Goal: Navigation & Orientation: Find specific page/section

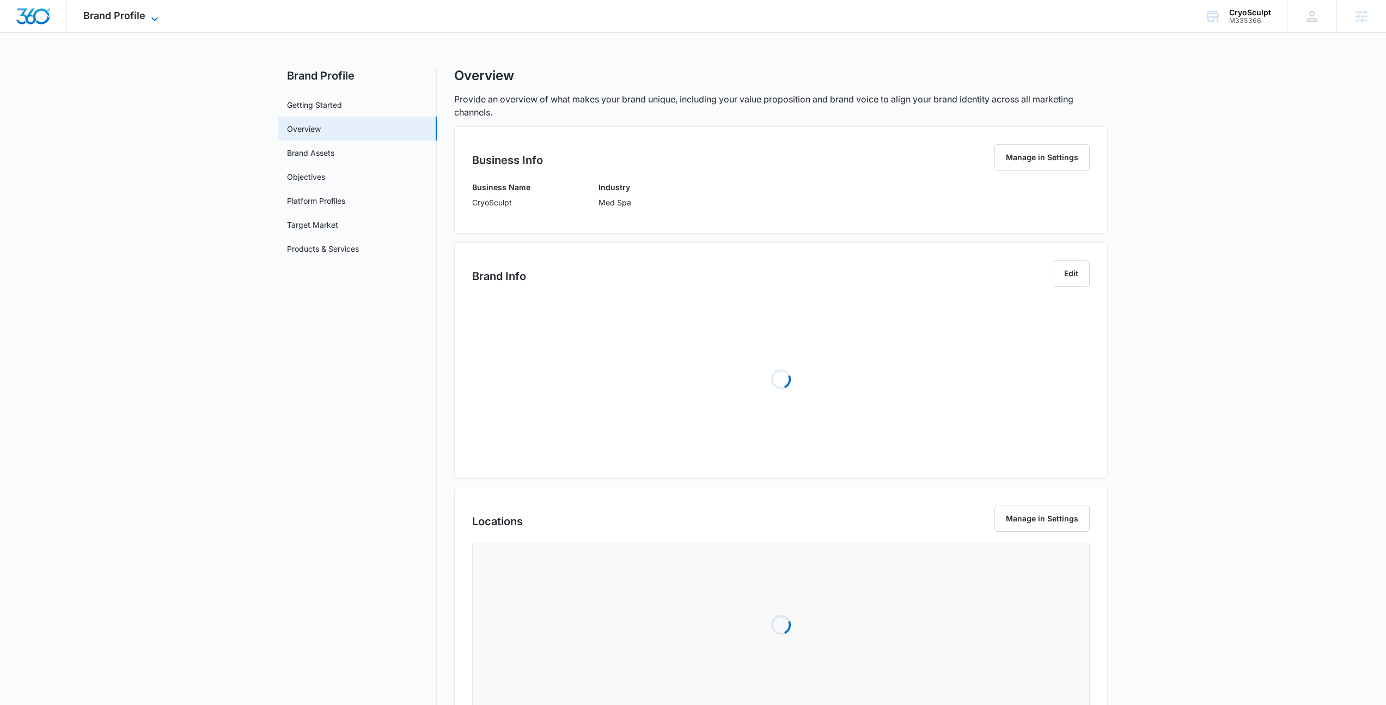
click at [129, 10] on span "Brand Profile" at bounding box center [114, 15] width 62 height 11
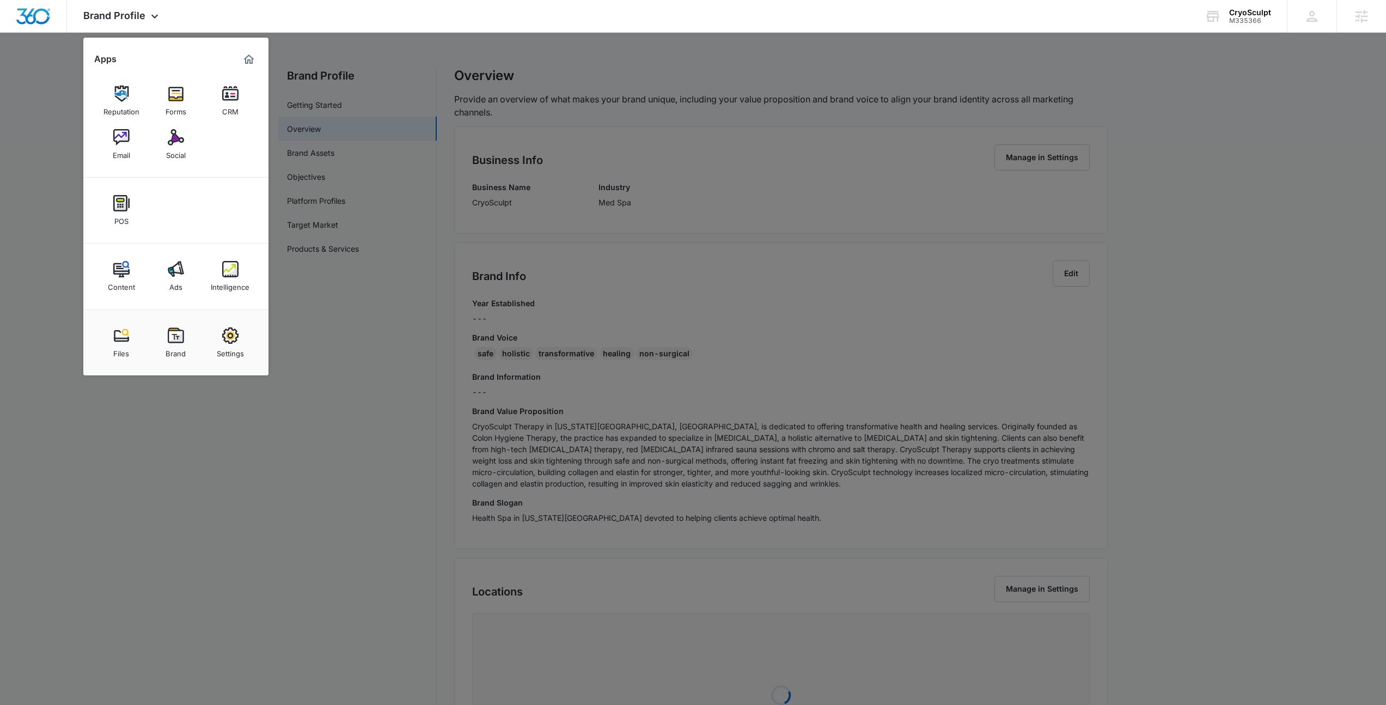
click at [929, 82] on div at bounding box center [693, 352] width 1386 height 705
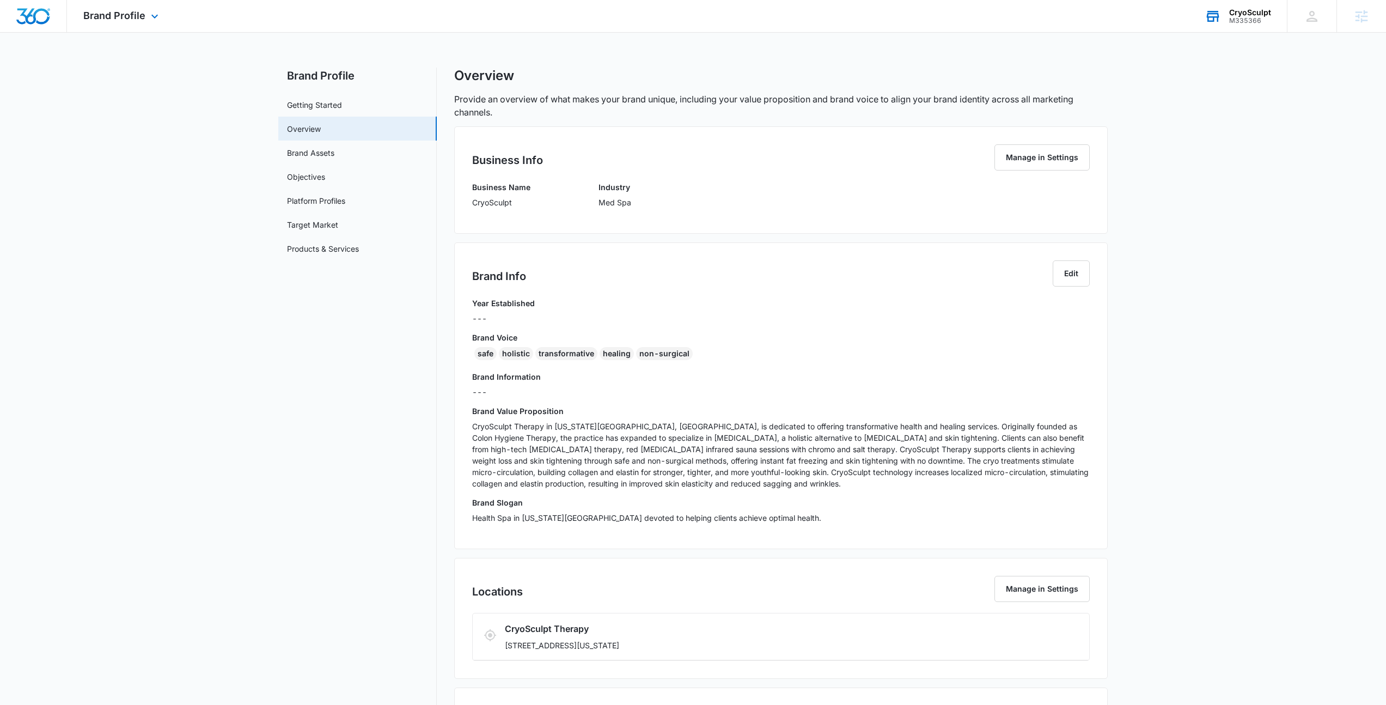
click at [1234, 17] on div "M335366" at bounding box center [1250, 21] width 42 height 8
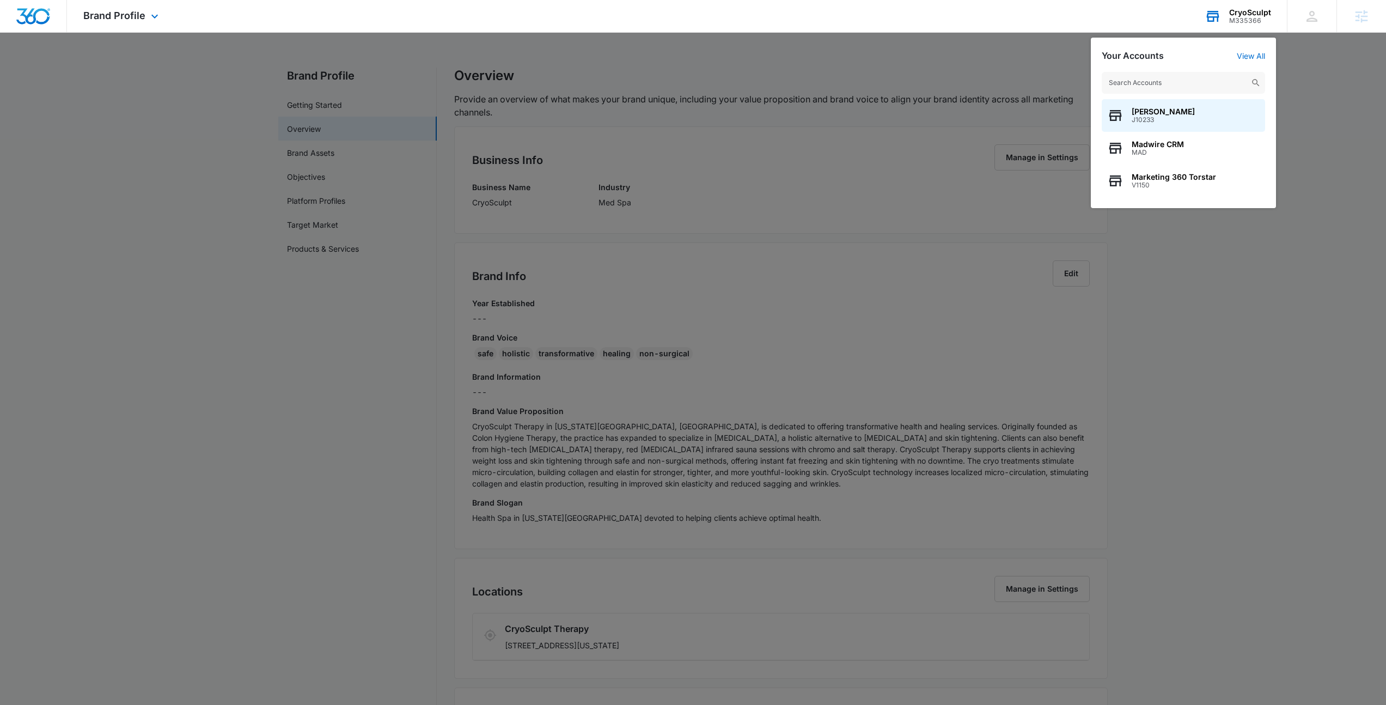
click at [1158, 80] on input "text" at bounding box center [1183, 83] width 163 height 22
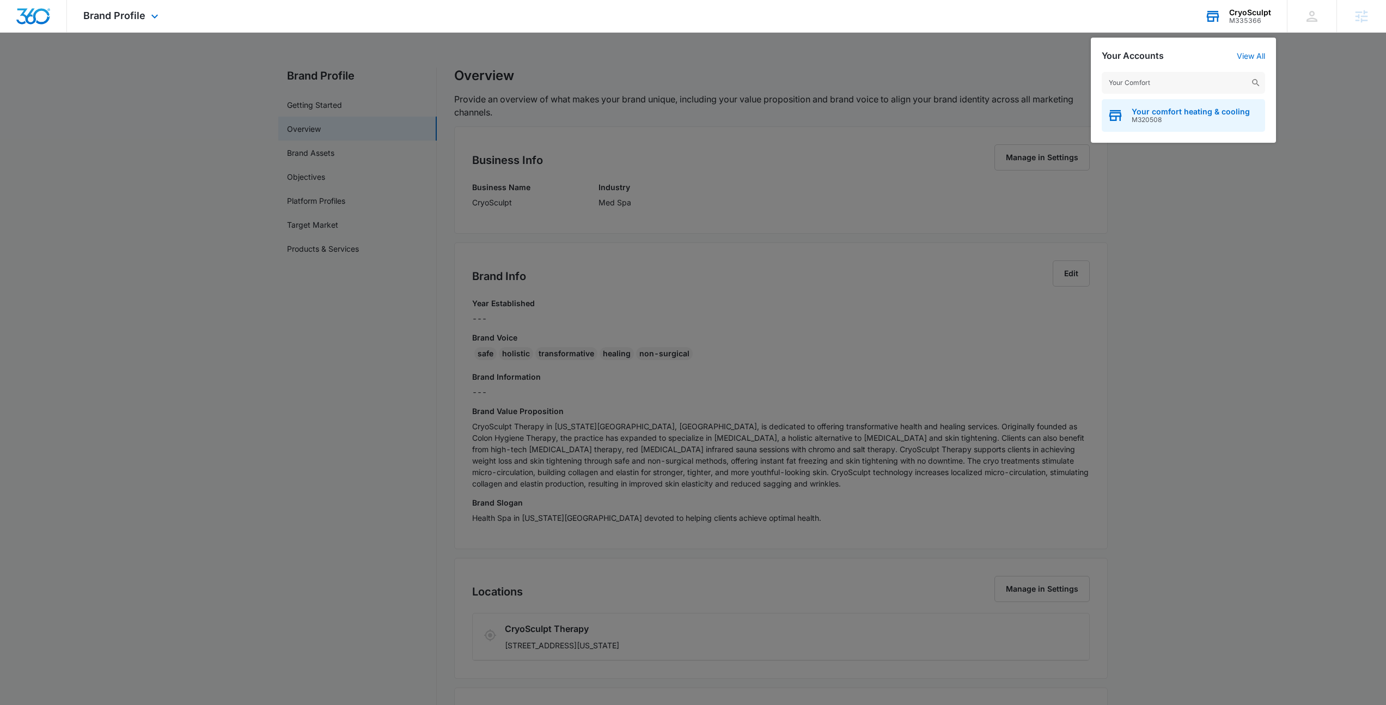
type input "Your Comfort"
click at [1164, 112] on span "Your comfort heating & cooling" at bounding box center [1191, 111] width 118 height 9
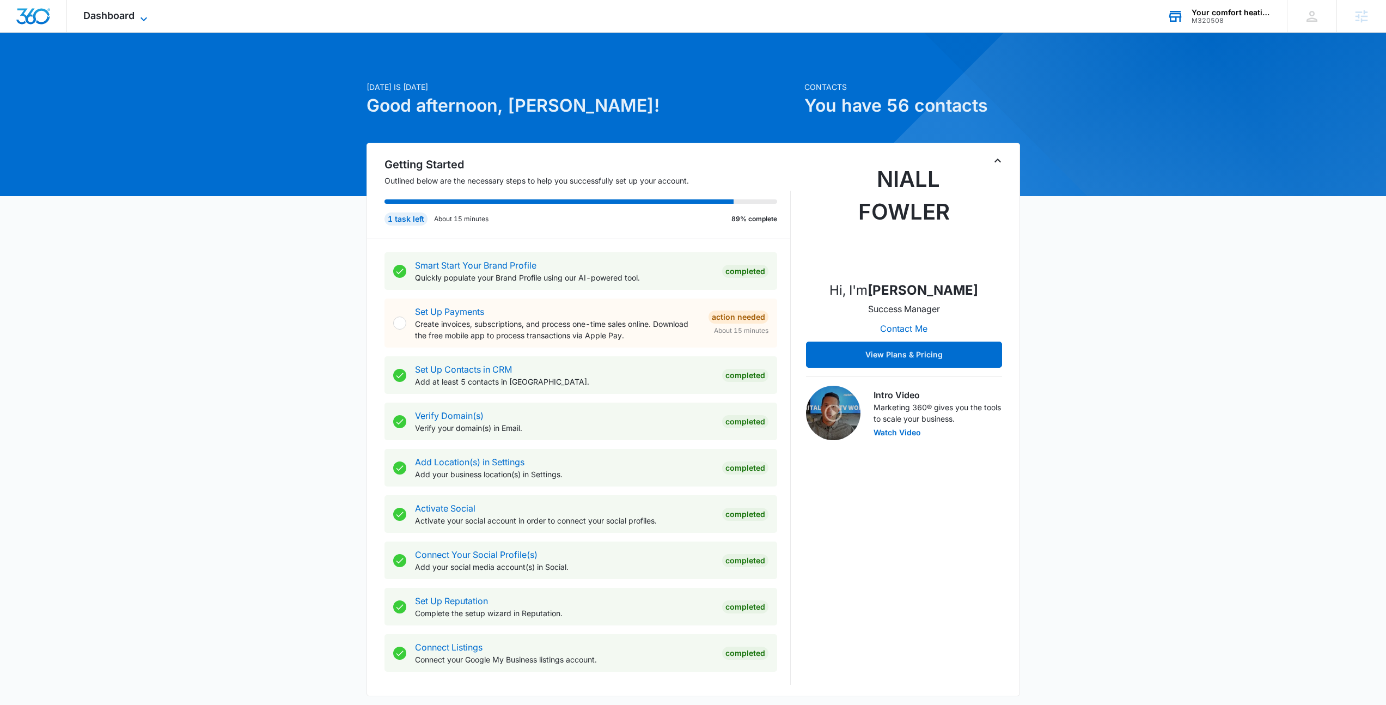
click at [114, 16] on span "Dashboard" at bounding box center [108, 15] width 51 height 11
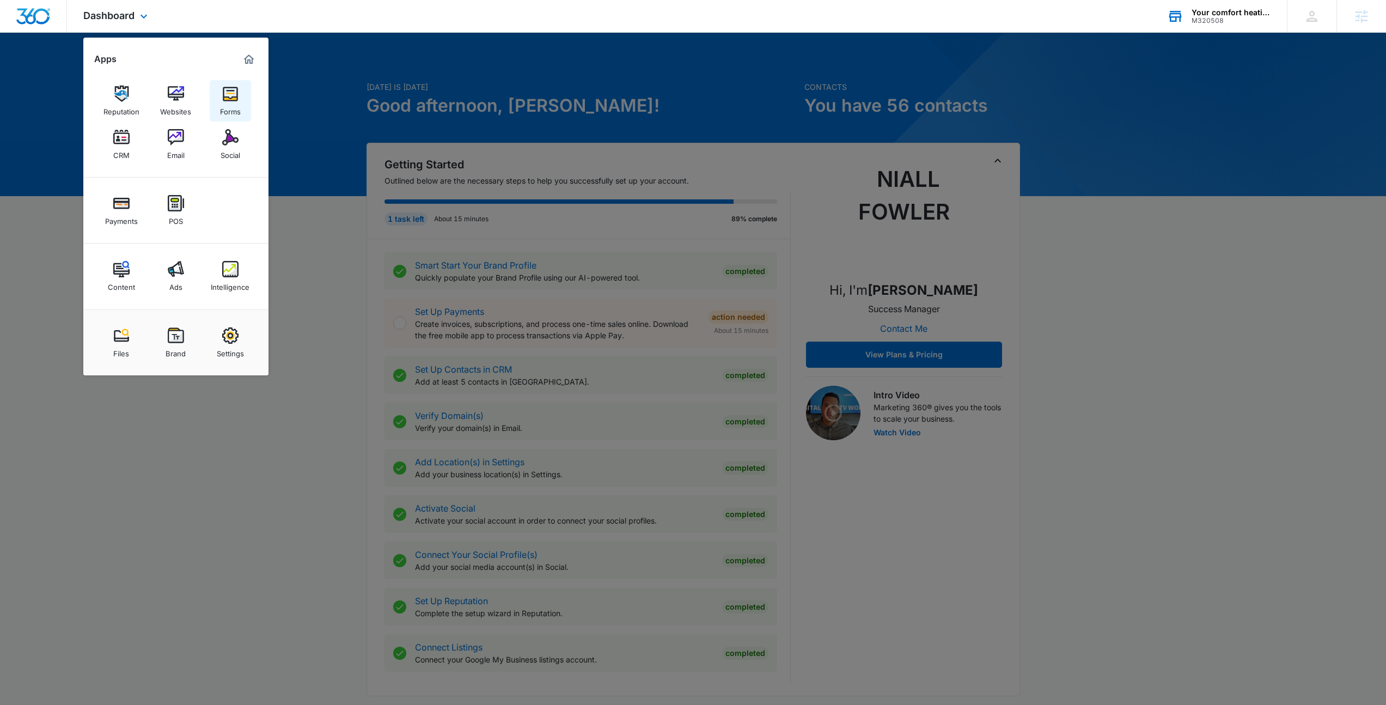
click at [241, 99] on link "Forms" at bounding box center [230, 100] width 41 height 41
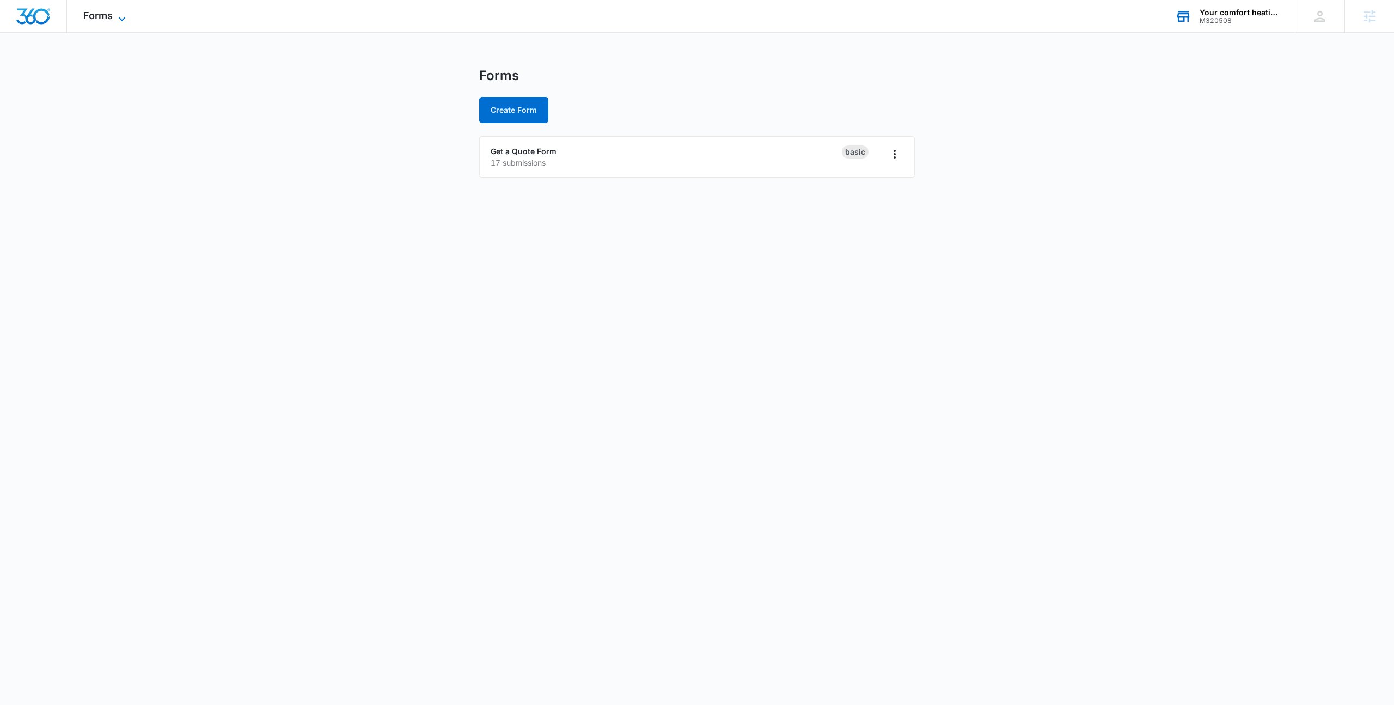
click at [100, 13] on span "Forms" at bounding box center [97, 15] width 29 height 11
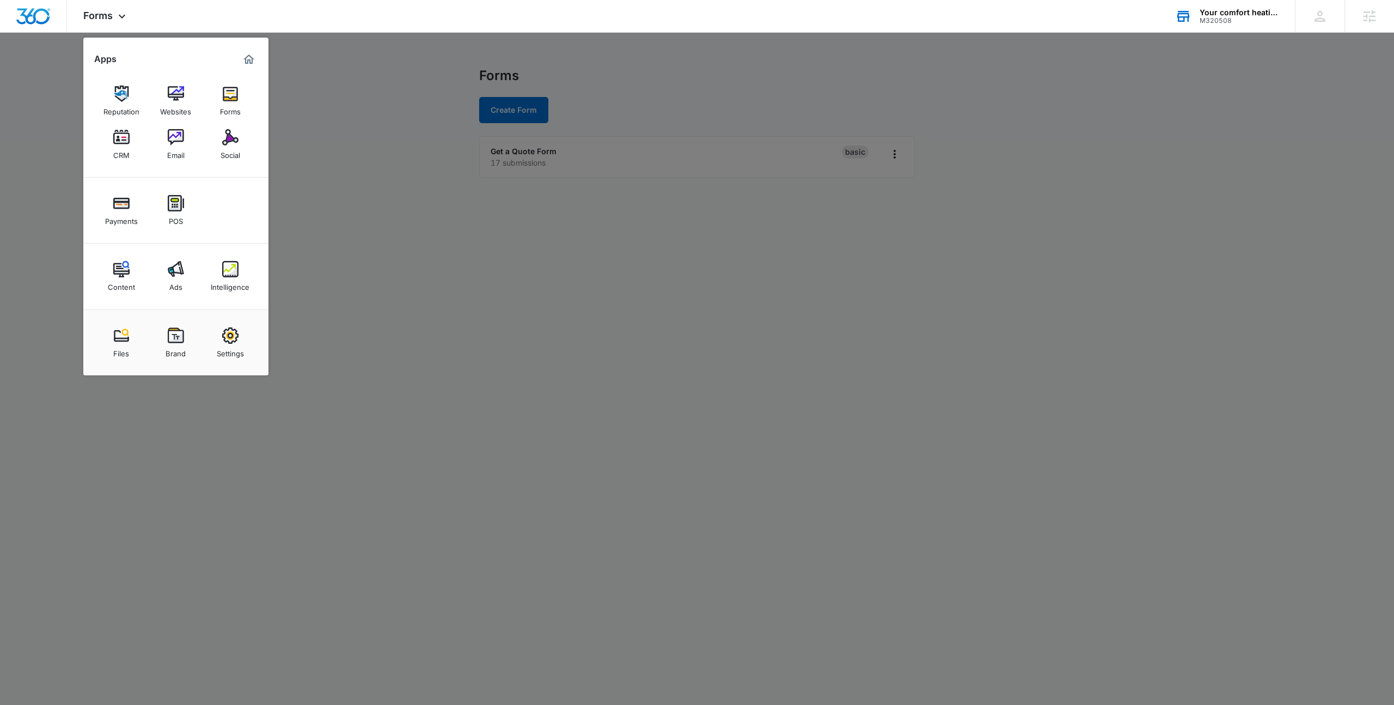
click at [278, 109] on div at bounding box center [697, 352] width 1394 height 705
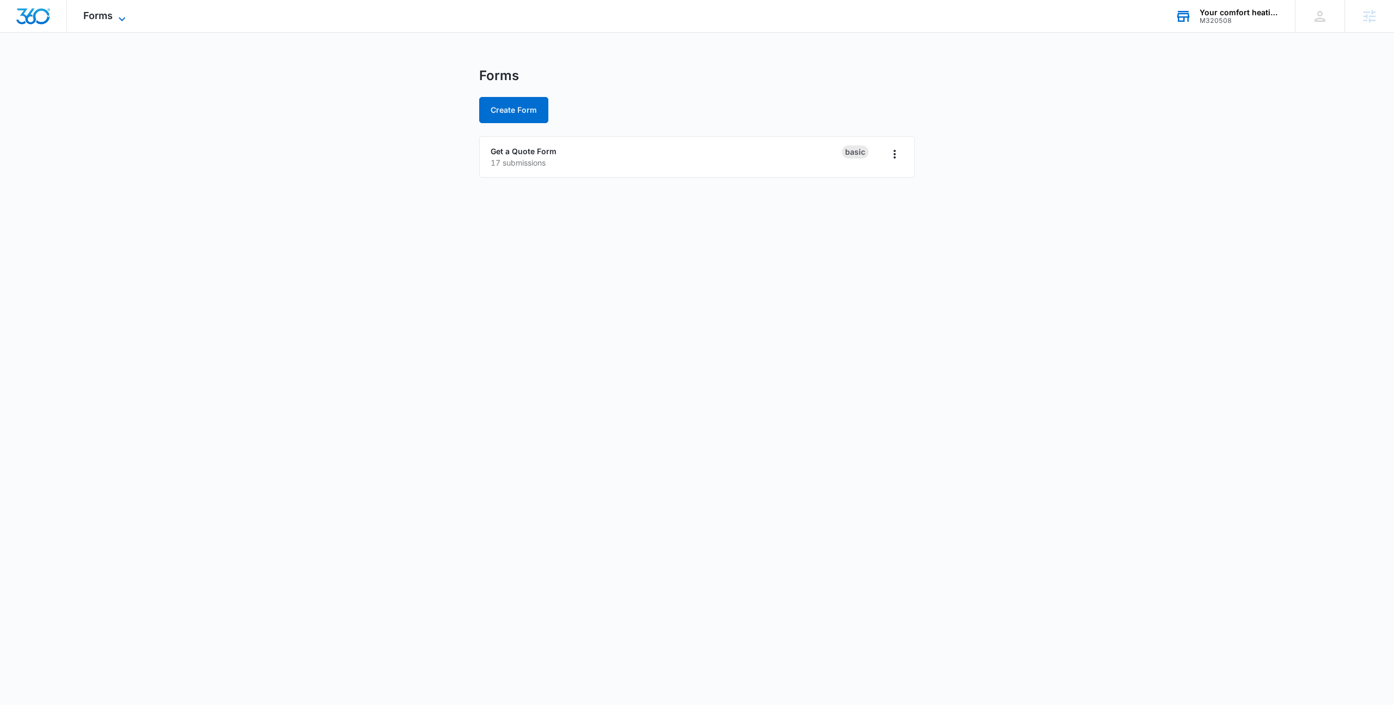
click at [118, 14] on icon at bounding box center [121, 19] width 13 height 13
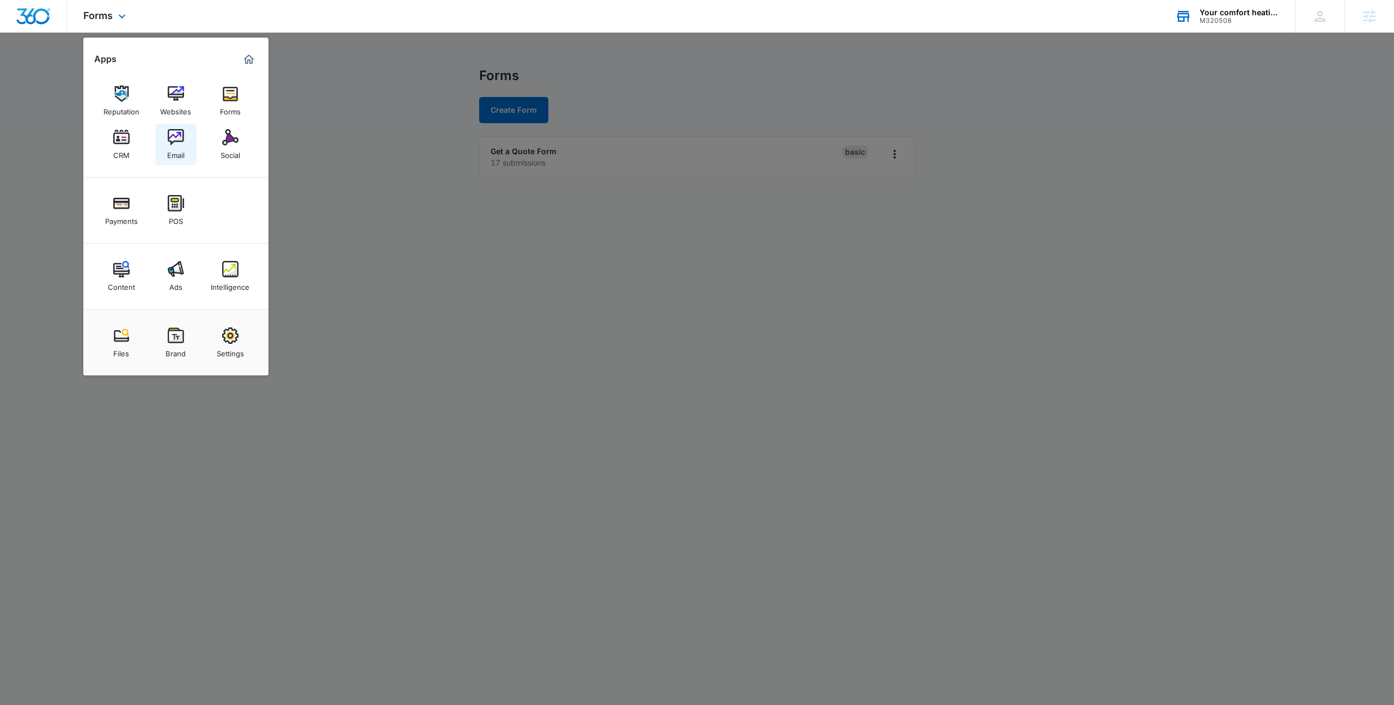
click at [162, 144] on link "Email" at bounding box center [175, 144] width 41 height 41
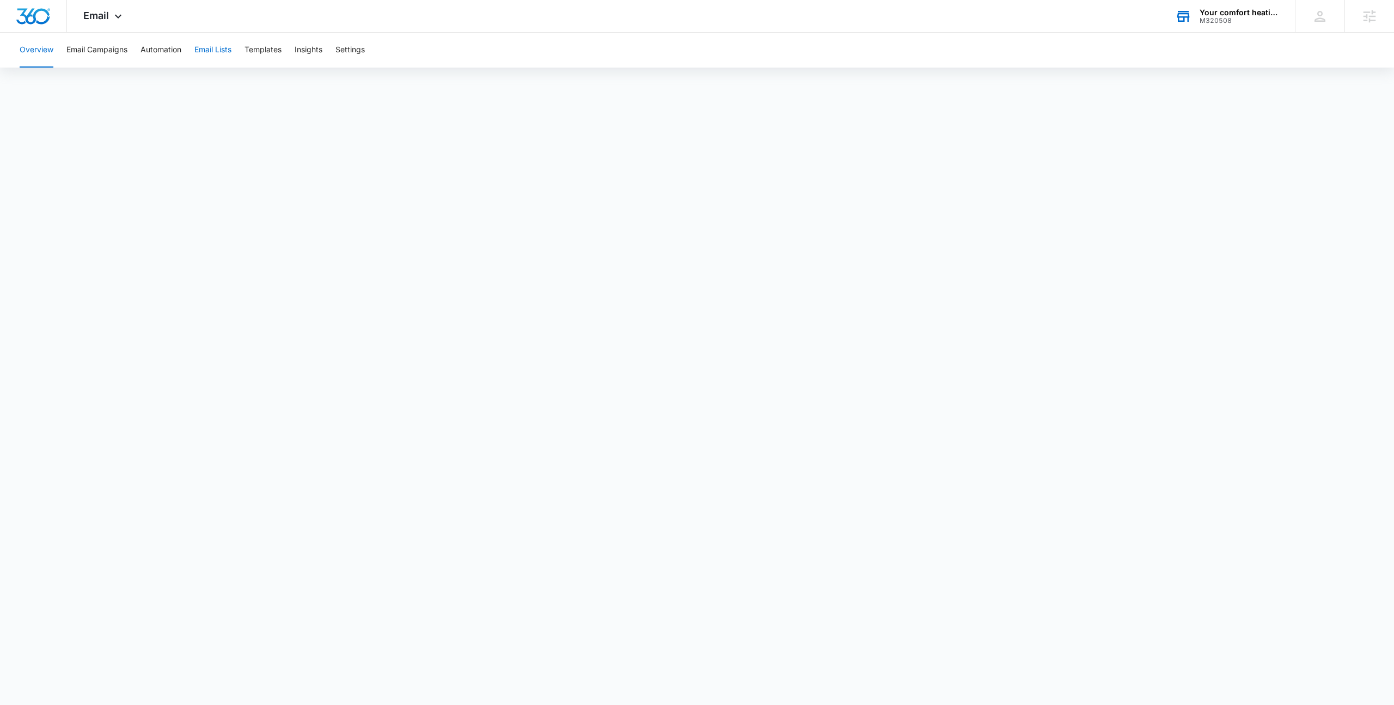
click at [213, 54] on button "Email Lists" at bounding box center [212, 50] width 37 height 35
click at [106, 12] on span "Email" at bounding box center [96, 15] width 26 height 11
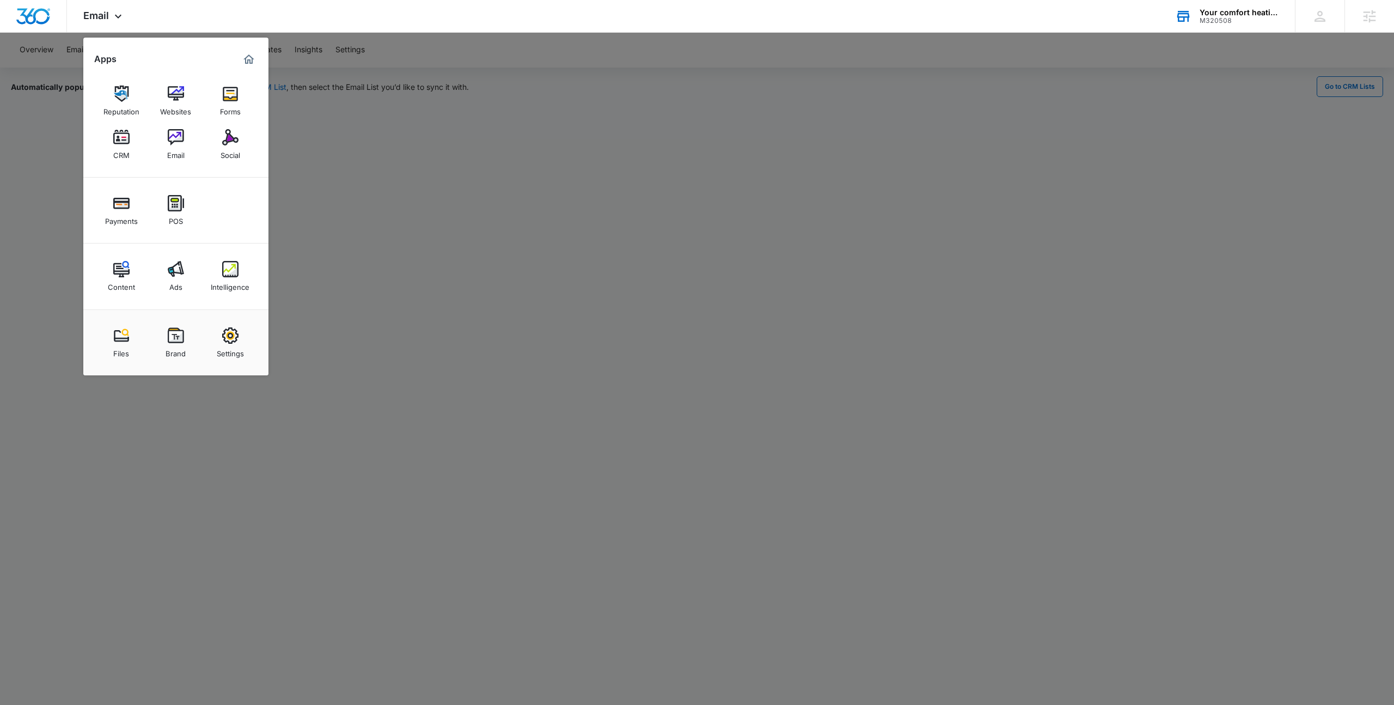
click at [306, 58] on div at bounding box center [697, 352] width 1394 height 705
